Goal: Use online tool/utility: Utilize a website feature to perform a specific function

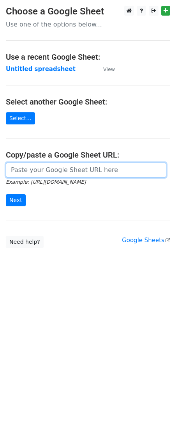
click at [27, 168] on input "url" at bounding box center [86, 170] width 161 height 15
paste input "[URL][DOMAIN_NAME]"
type input "[URL][DOMAIN_NAME]"
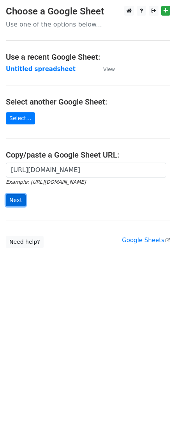
click at [14, 204] on input "Next" at bounding box center [16, 200] width 20 height 12
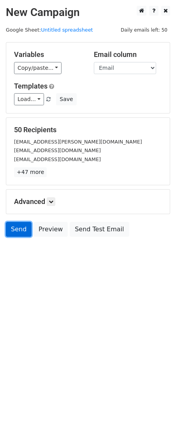
click at [14, 236] on link "Send" at bounding box center [19, 229] width 26 height 15
